Goal: Task Accomplishment & Management: Use online tool/utility

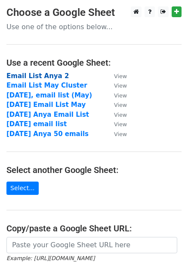
click at [40, 75] on strong "Email List Anya 2" at bounding box center [37, 76] width 62 height 8
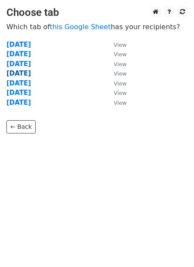
click at [31, 73] on strong "28th of July" at bounding box center [18, 74] width 24 height 8
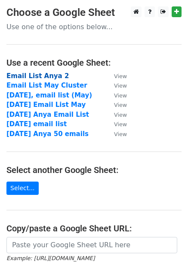
click at [39, 74] on strong "Email List Anya 2" at bounding box center [37, 76] width 62 height 8
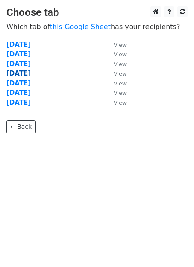
click at [29, 72] on strong "[DATE]" at bounding box center [18, 74] width 24 height 8
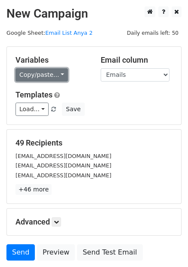
click at [55, 78] on link "Copy/paste..." at bounding box center [41, 74] width 52 height 13
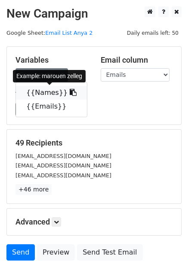
click at [70, 94] on icon at bounding box center [73, 92] width 7 height 7
